Goal: Information Seeking & Learning: Learn about a topic

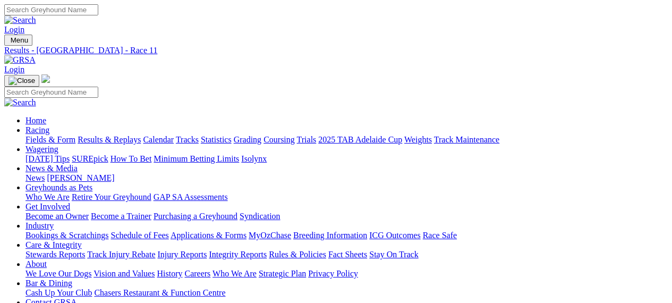
click at [36, 55] on img at bounding box center [19, 60] width 31 height 10
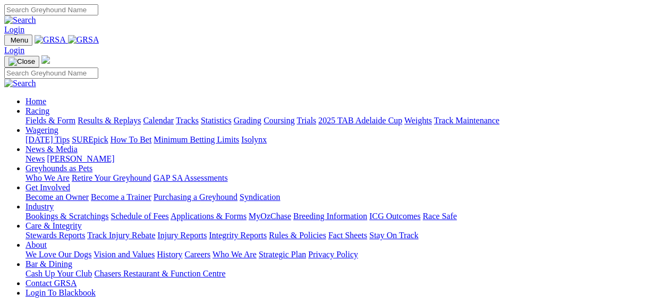
click at [174, 116] on link "Calendar" at bounding box center [158, 120] width 31 height 9
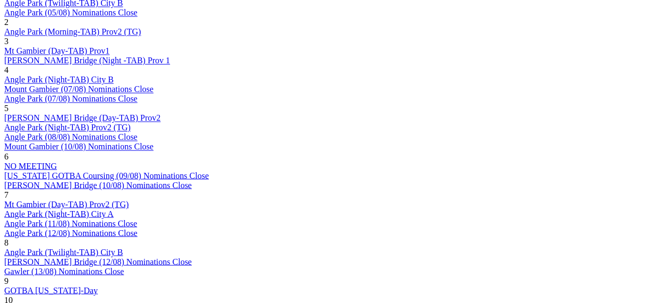
scroll to position [796, 0]
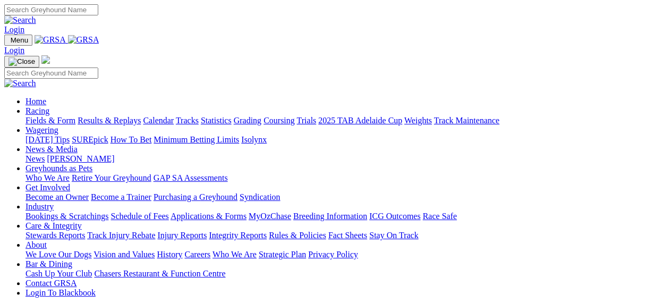
click at [99, 40] on img at bounding box center [83, 40] width 31 height 10
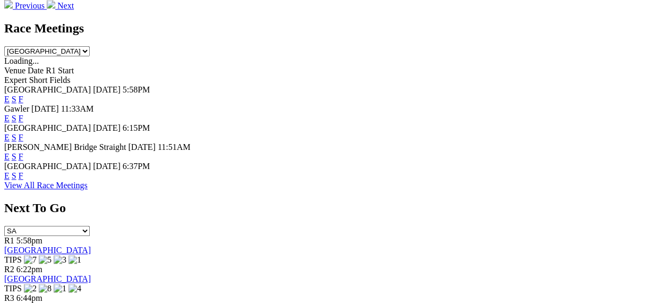
scroll to position [372, 0]
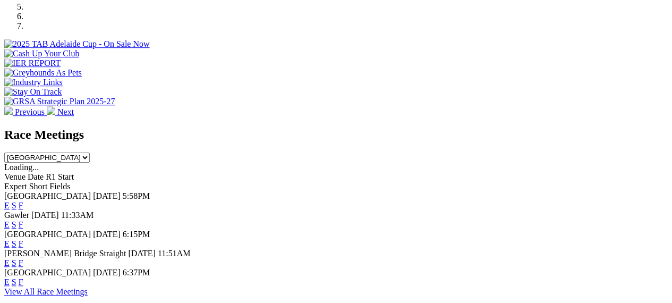
click at [23, 220] on link "F" at bounding box center [21, 224] width 5 height 9
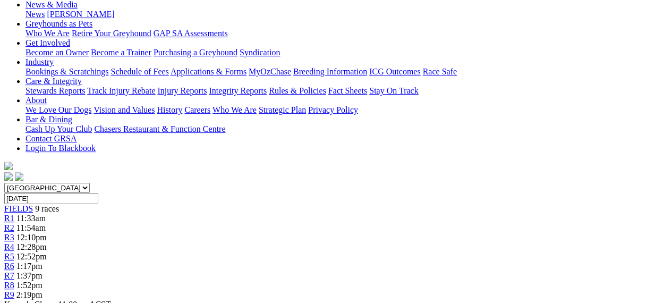
scroll to position [159, 0]
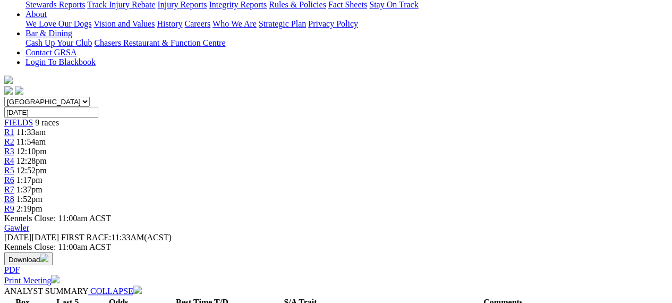
scroll to position [212, 0]
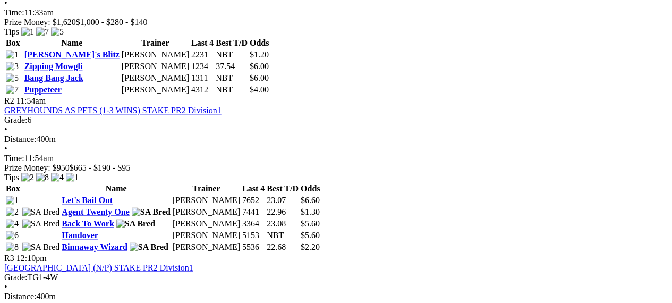
scroll to position [637, 0]
